Goal: Task Accomplishment & Management: Manage account settings

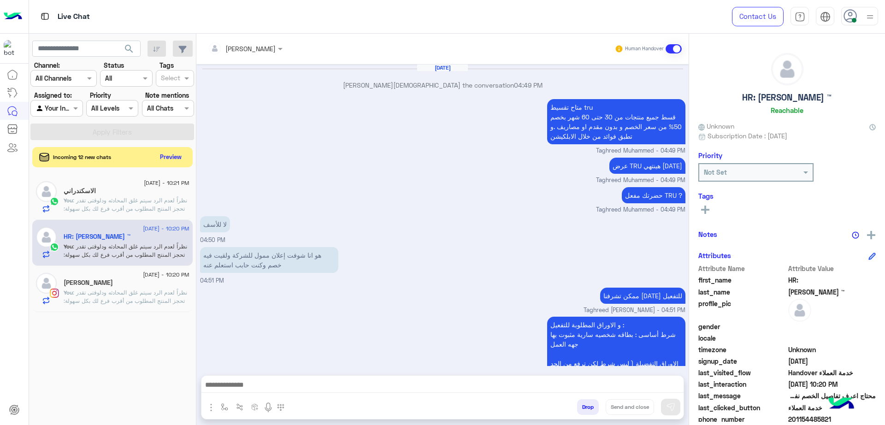
scroll to position [53, 0]
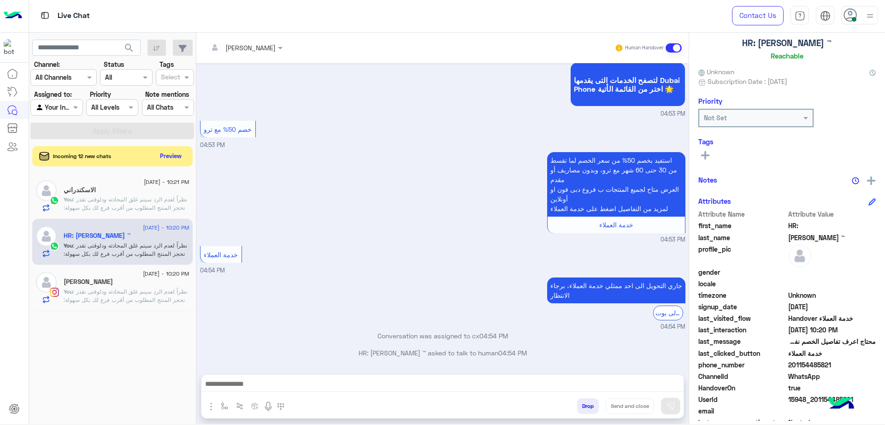
click at [866, 15] on img at bounding box center [870, 16] width 12 height 12
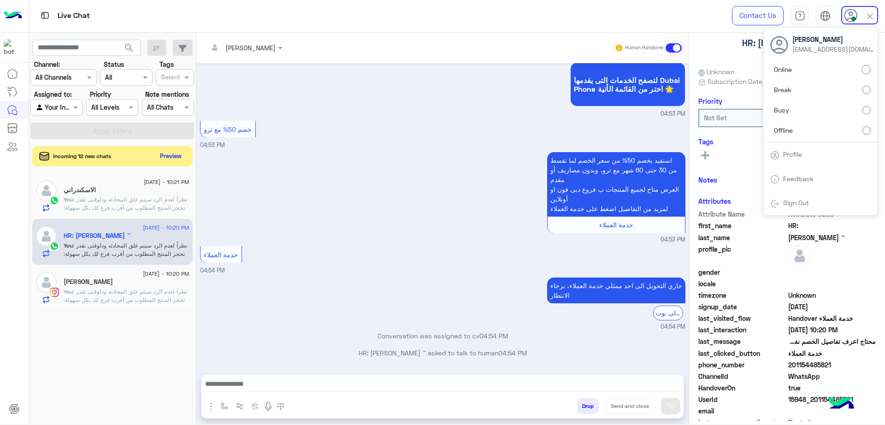
click at [494, 110] on div "لتصفح الخدمات التى يقدمها Dubai Phone اختر من القائمة الأتية 🌟 04:53 PM" at bounding box center [442, 89] width 485 height 59
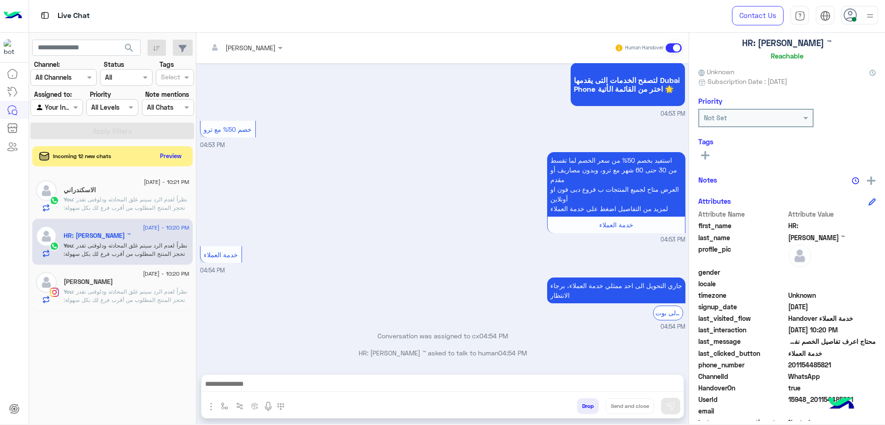
scroll to position [1, 0]
click at [858, 21] on div at bounding box center [859, 15] width 37 height 18
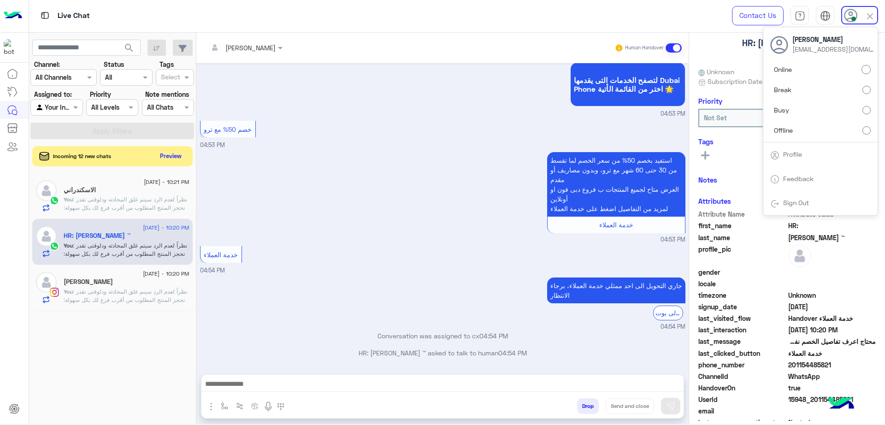
click at [834, 129] on label "Offline" at bounding box center [820, 130] width 100 height 17
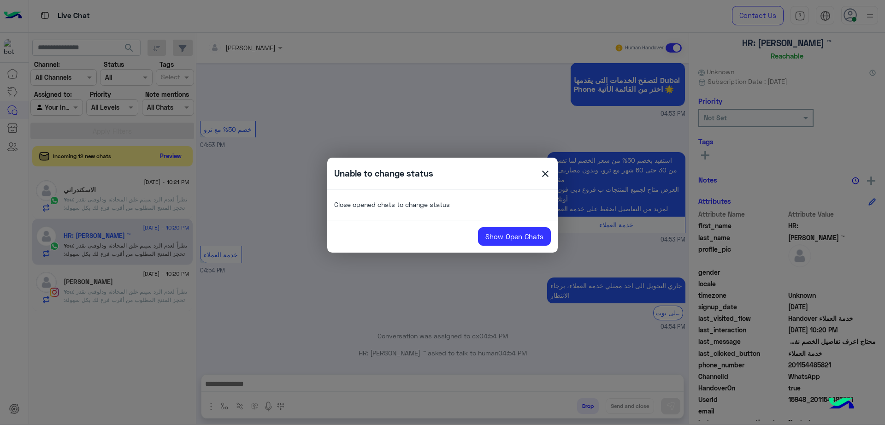
click at [551, 176] on div "Unable to change status close" at bounding box center [442, 173] width 230 height 18
click at [542, 176] on span "close" at bounding box center [545, 175] width 11 height 14
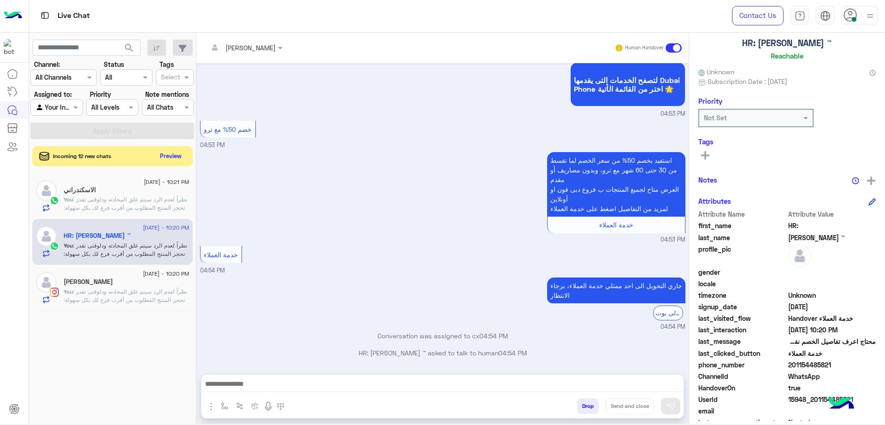
click at [119, 290] on span ": نظراً لعدم الرد سيتم غلق المحادثه ودلوقتى تقدر تحجز المنتج المطلوب من أقرب فر…" at bounding box center [126, 324] width 125 height 73
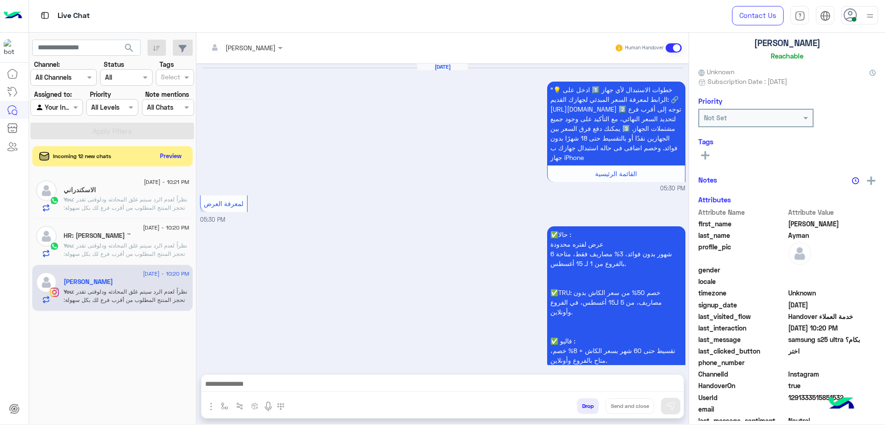
scroll to position [1132, 0]
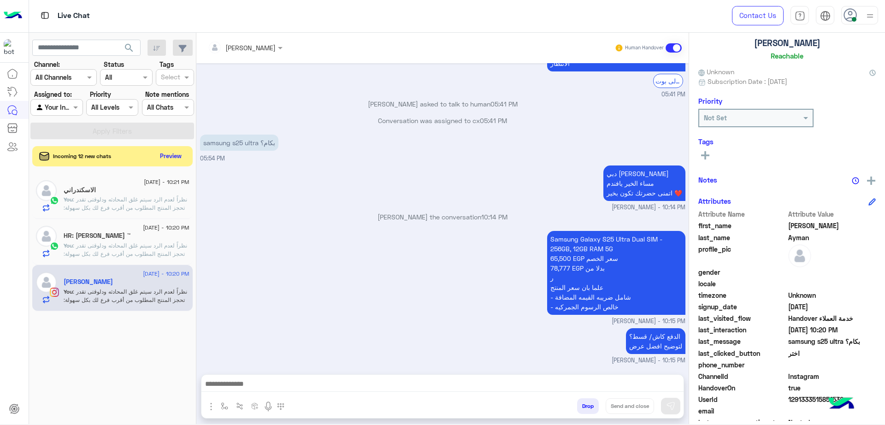
drag, startPoint x: 277, startPoint y: 372, endPoint x: 281, endPoint y: 383, distance: 12.0
click at [277, 377] on div "[PERSON_NAME] Human Handover [DATE] "💡 خطوات الاستبدال لأي جهاز 1️⃣ ادخل على ال…" at bounding box center [442, 230] width 492 height 395
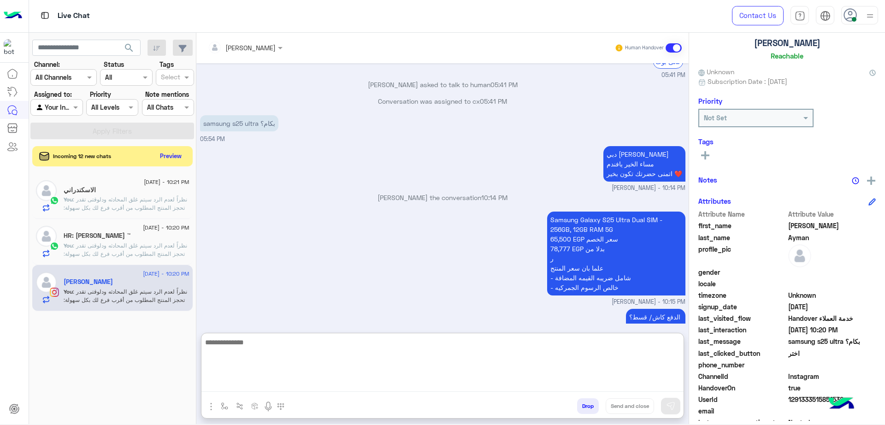
click at [283, 390] on textarea at bounding box center [442, 363] width 482 height 55
paste textarea "**********"
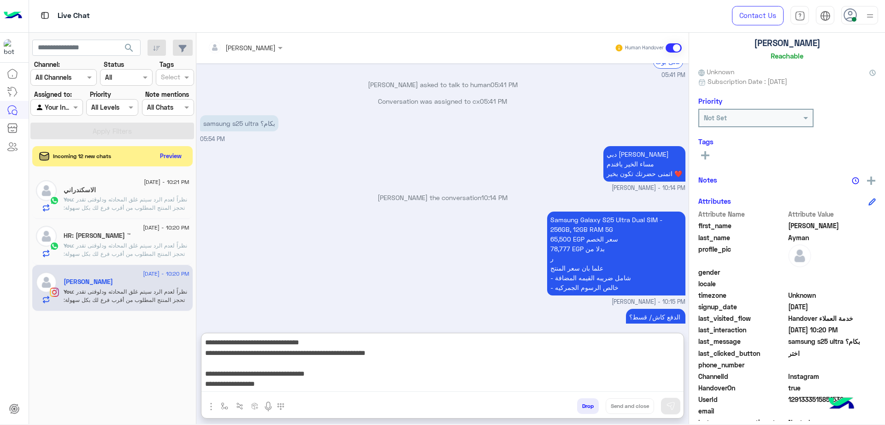
scroll to position [49, 0]
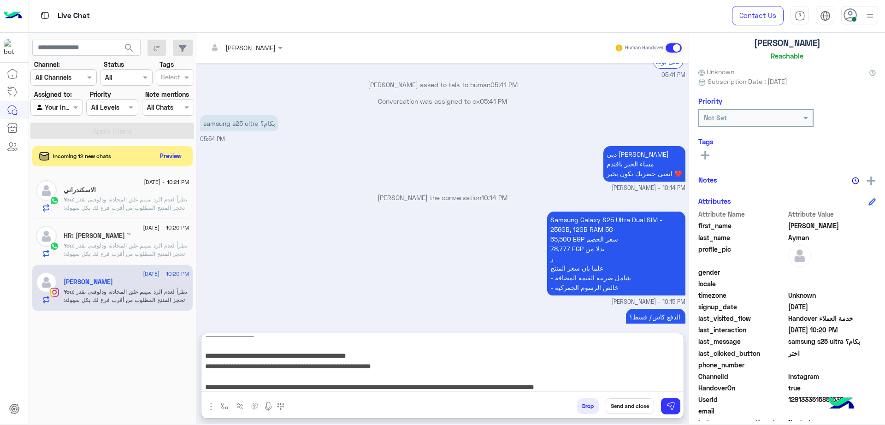
type textarea "**********"
click at [623, 399] on button "Send and close" at bounding box center [629, 406] width 48 height 16
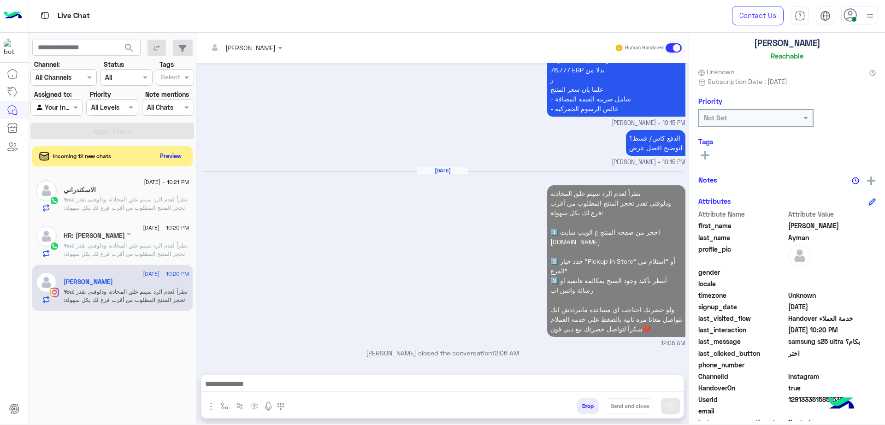
scroll to position [1330, 0]
click at [858, 17] on div at bounding box center [859, 15] width 37 height 18
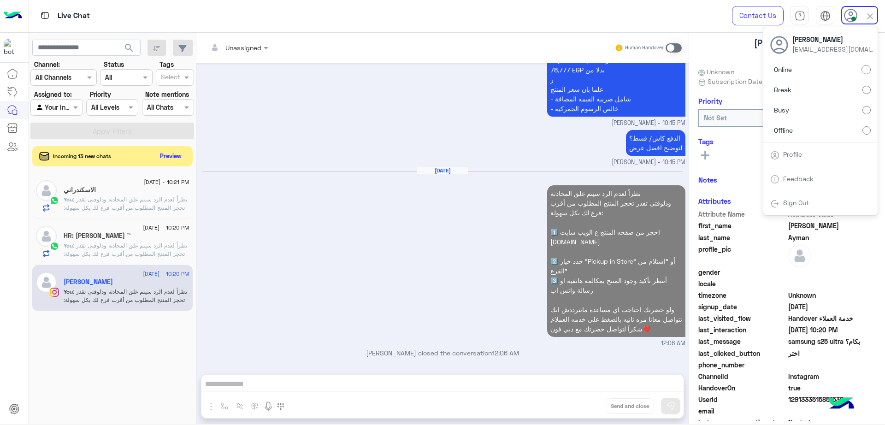
click at [452, 210] on div "[DATE] نظراً لعدم الرد سيتم غلق المحادثه ودلوقتى تقدر تحجز المنتج المطلوب من أق…" at bounding box center [442, 257] width 485 height 181
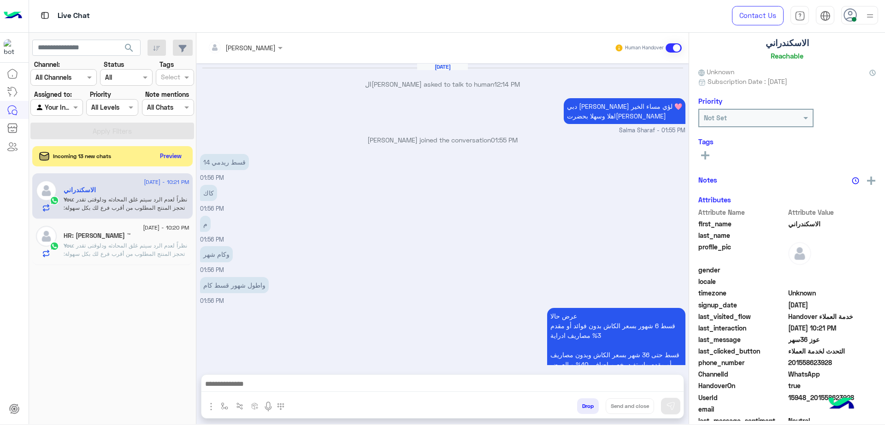
scroll to position [598, 0]
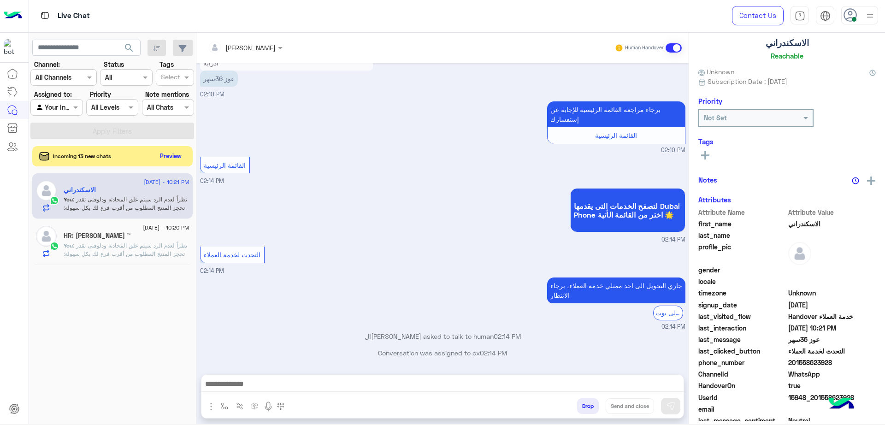
click at [868, 23] on div at bounding box center [870, 15] width 12 height 18
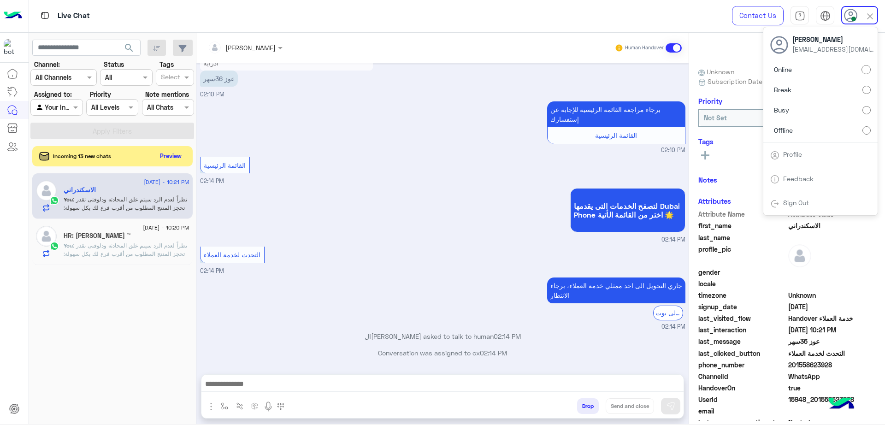
click at [835, 128] on label "Offline" at bounding box center [820, 130] width 100 height 17
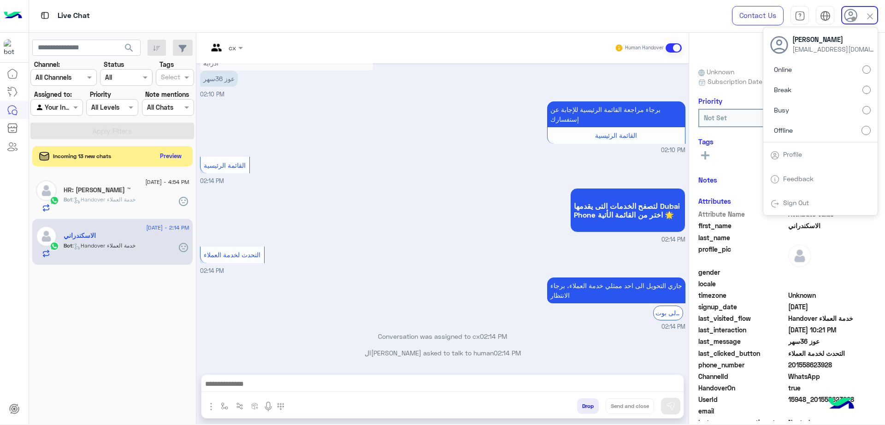
click at [126, 40] on button "search" at bounding box center [129, 50] width 23 height 20
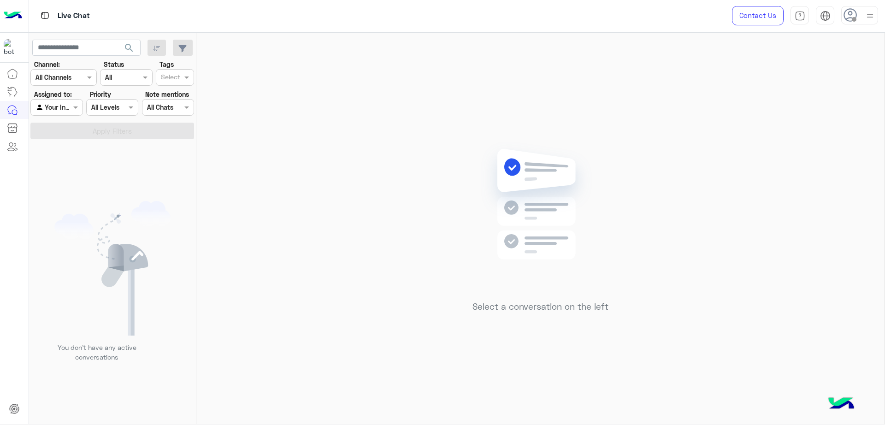
click at [856, 15] on icon at bounding box center [850, 15] width 14 height 14
click at [791, 201] on link "Sign Out" at bounding box center [796, 203] width 26 height 8
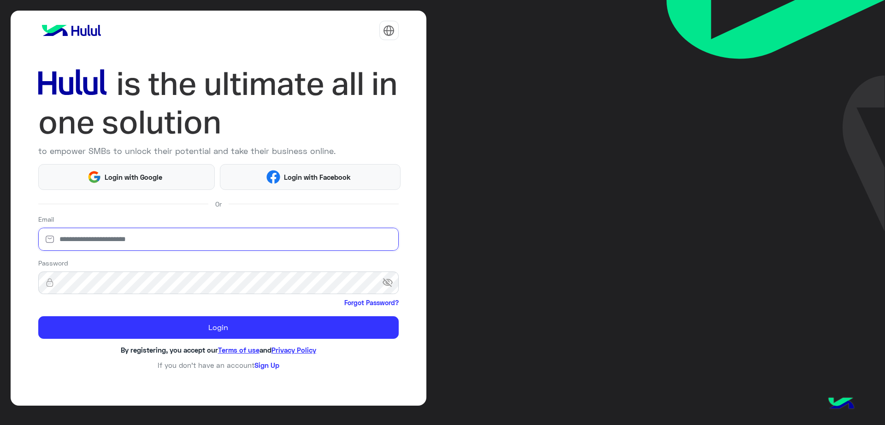
type input "**********"
